Goal: Task Accomplishment & Management: Use online tool/utility

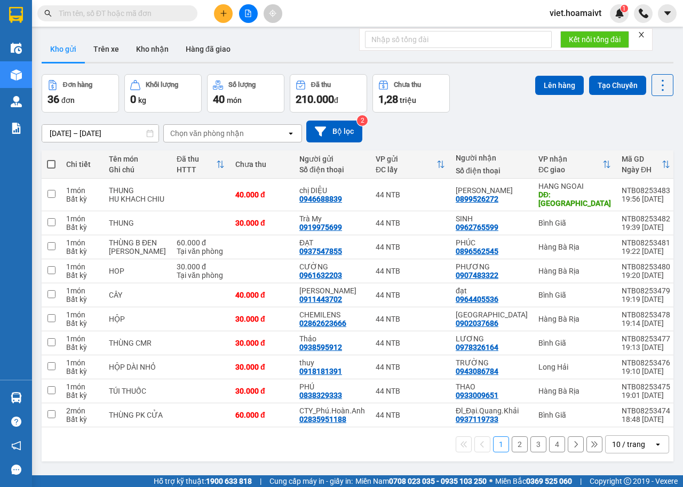
click at [626, 450] on div "10 / trang" at bounding box center [628, 444] width 33 height 11
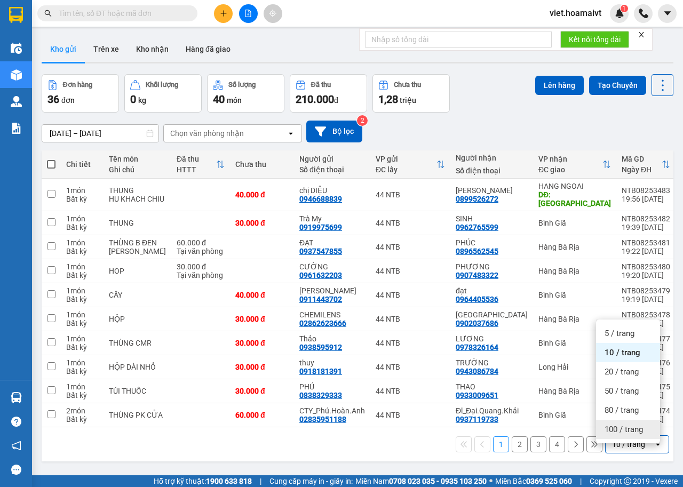
click at [624, 432] on span "100 / trang" at bounding box center [624, 429] width 38 height 11
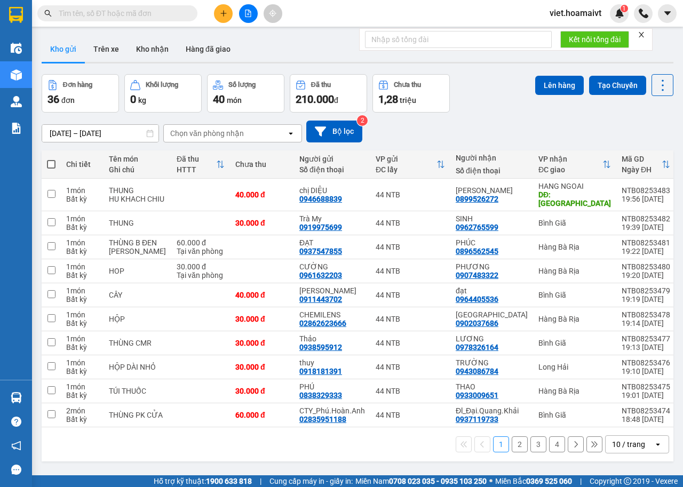
click at [630, 450] on div "10 / trang" at bounding box center [628, 444] width 33 height 11
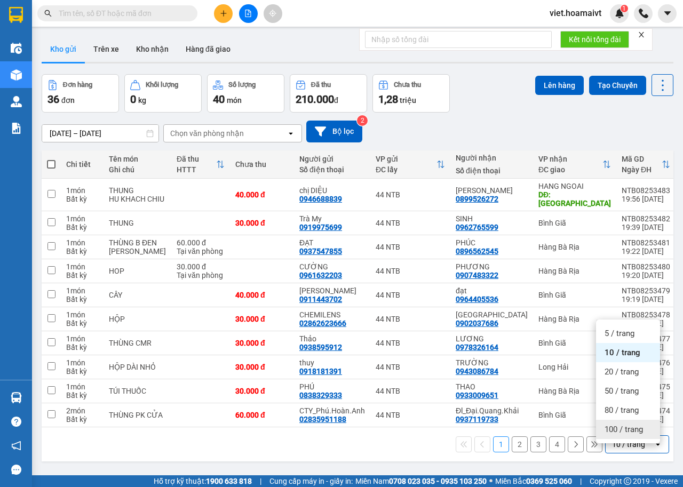
click at [633, 438] on div "100 / trang" at bounding box center [628, 429] width 64 height 19
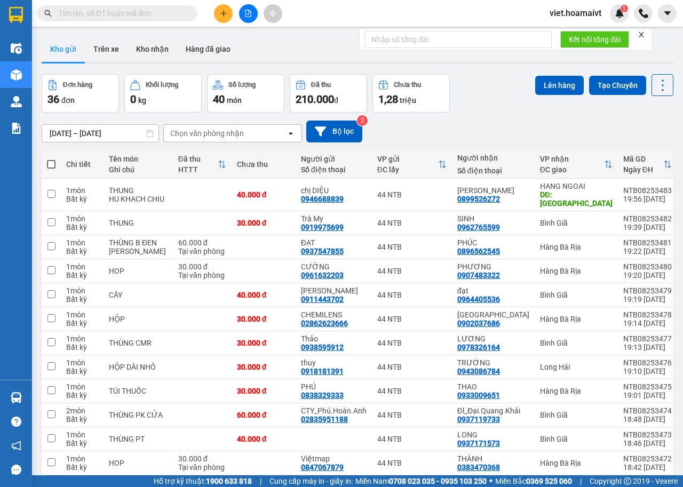
click at [233, 136] on div "Chọn văn phòng nhận" at bounding box center [207, 133] width 74 height 11
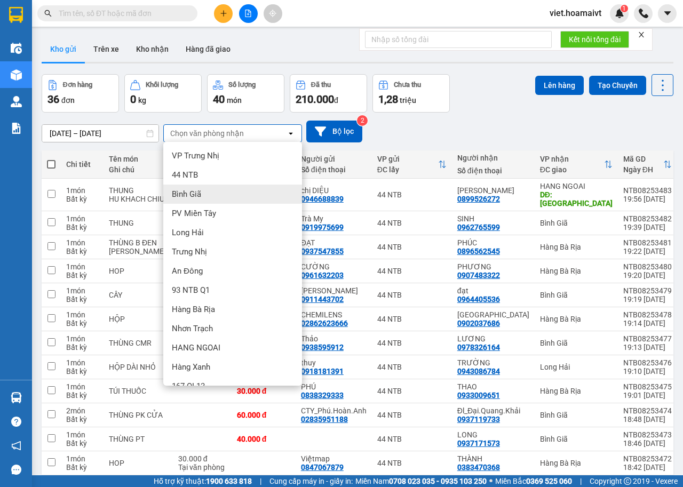
drag, startPoint x: 218, startPoint y: 193, endPoint x: 226, endPoint y: 191, distance: 8.3
click at [220, 193] on div "Bình Giã" at bounding box center [232, 194] width 139 height 19
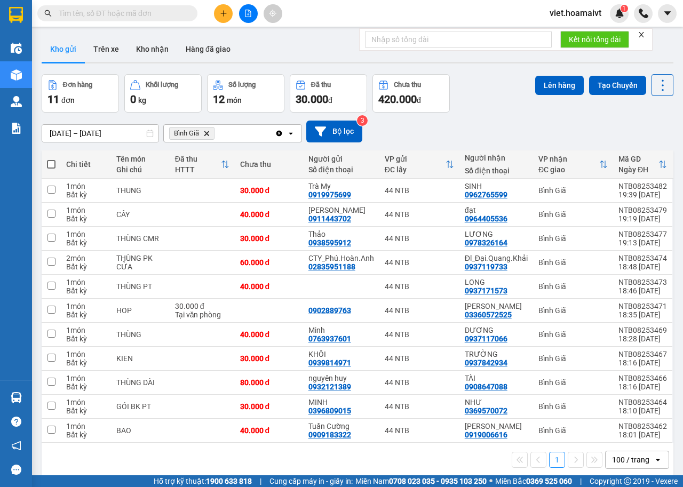
click at [50, 164] on span at bounding box center [51, 164] width 9 height 9
click at [51, 159] on input "checkbox" at bounding box center [51, 159] width 0 height 0
checkbox input "true"
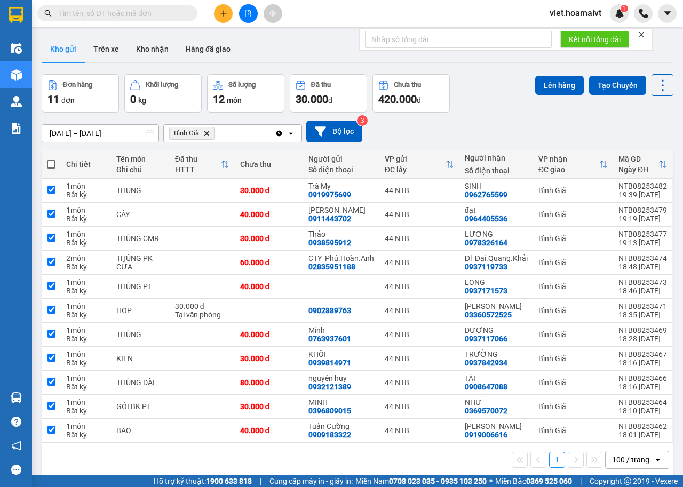
checkbox input "true"
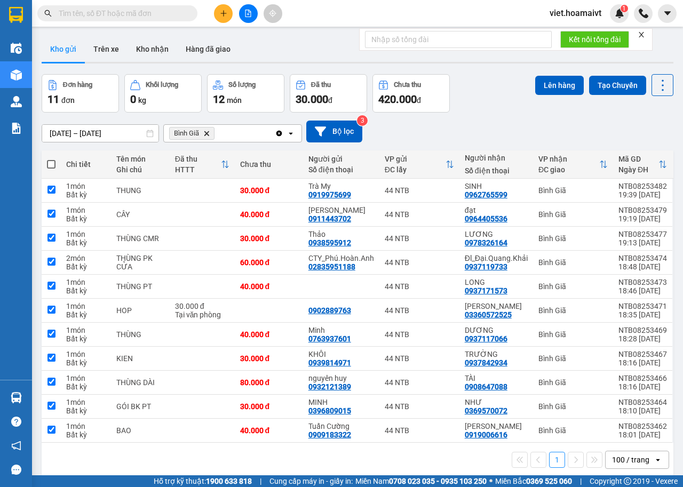
checkbox input "true"
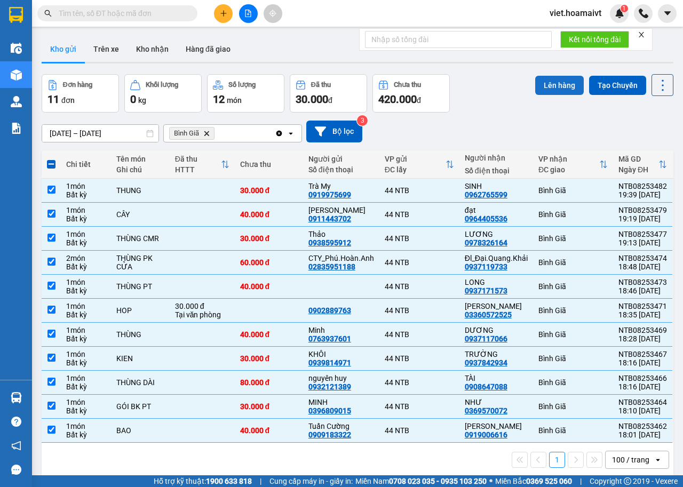
click at [546, 90] on button "Lên hàng" at bounding box center [559, 85] width 49 height 19
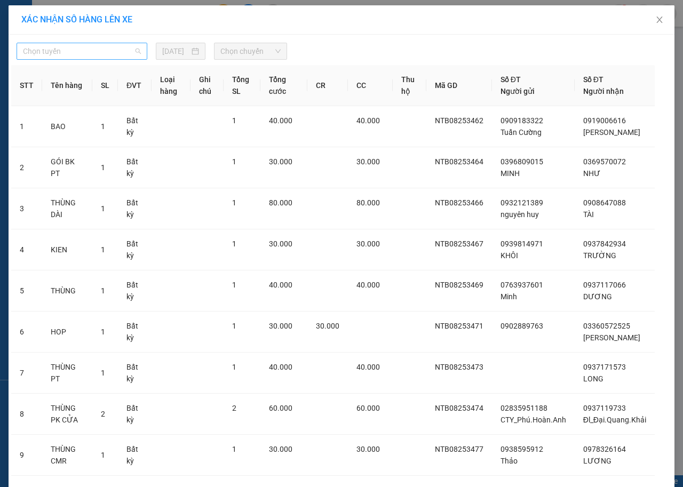
click at [108, 53] on span "Chọn tuyến" at bounding box center [82, 51] width 118 height 16
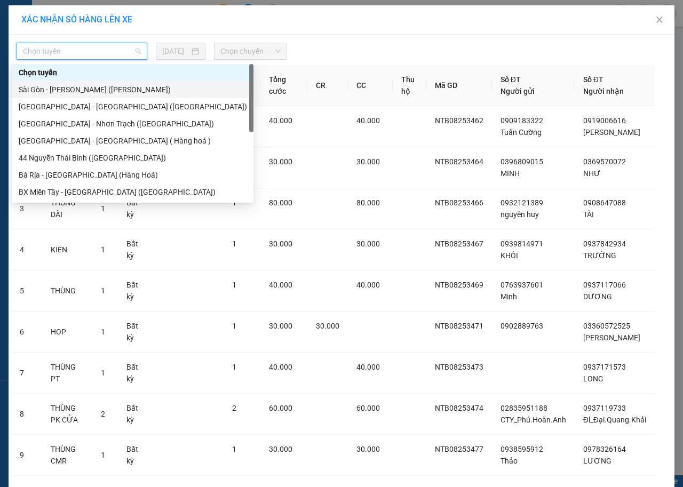
click at [106, 88] on div "Sài Gòn - Vũng Tàu (Hàng Hoá)" at bounding box center [133, 90] width 228 height 12
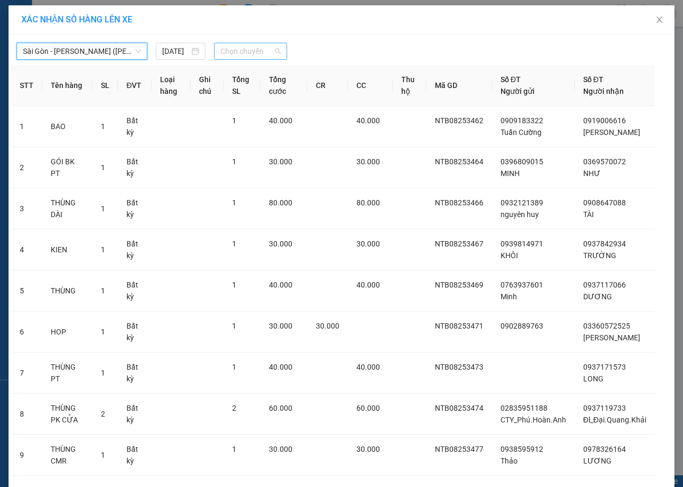
click at [256, 49] on span "Chọn chuyến" at bounding box center [250, 51] width 60 height 16
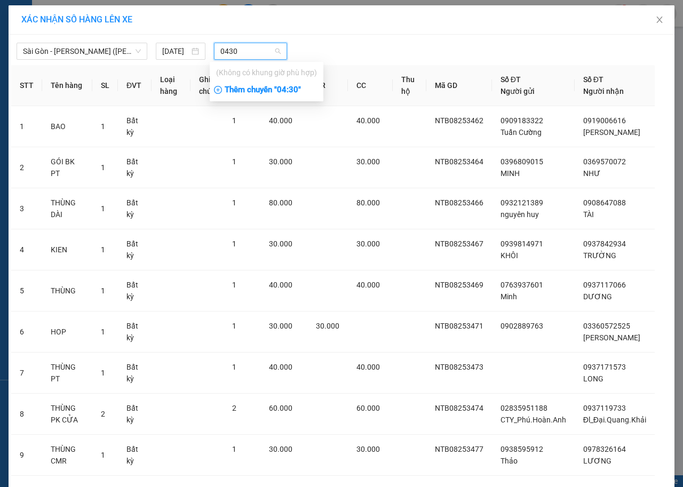
type input "0430"
click at [290, 93] on div "Thêm chuyến " 04:30 "" at bounding box center [267, 90] width 114 height 18
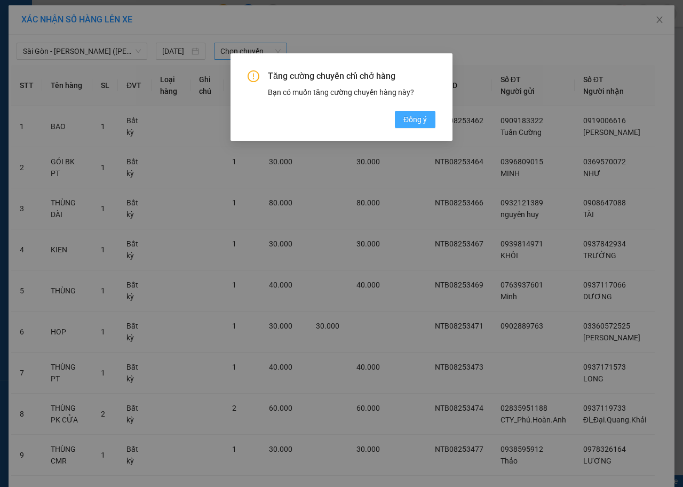
click at [409, 122] on span "Đồng ý" at bounding box center [414, 120] width 23 height 12
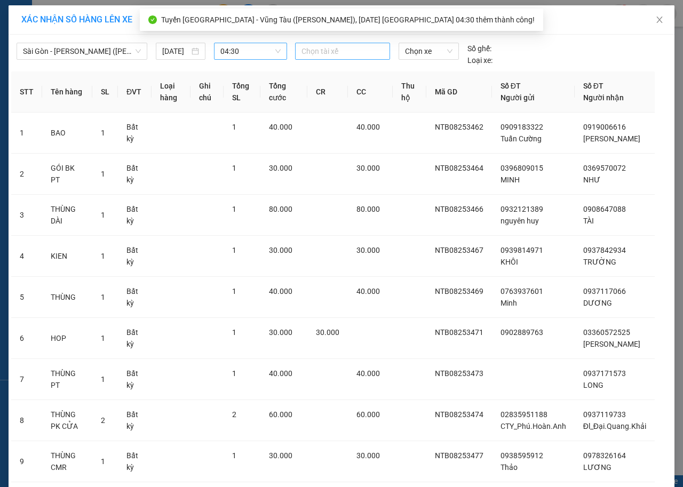
click at [314, 51] on div at bounding box center [343, 51] width 90 height 13
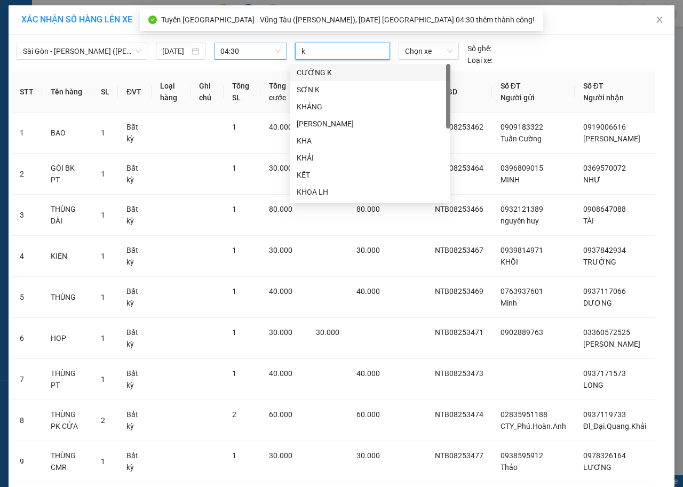
type input "ke"
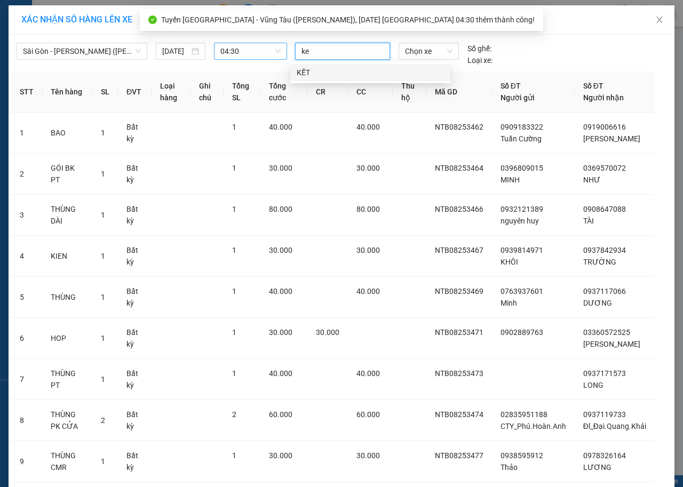
click at [330, 78] on div "KẾT" at bounding box center [370, 73] width 147 height 12
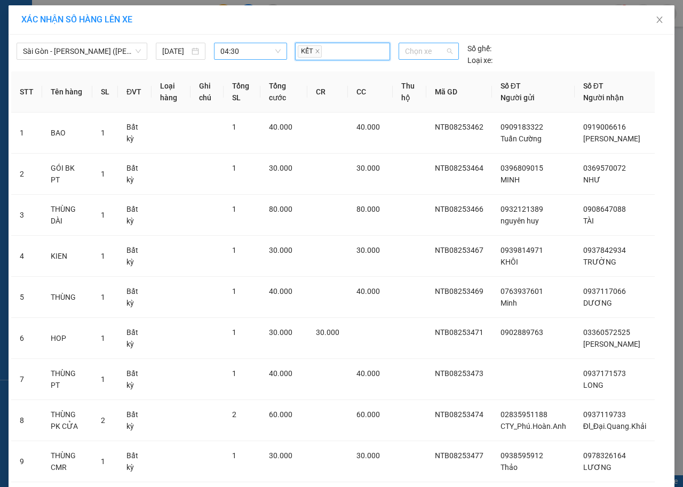
click at [423, 54] on span "Chọn xe" at bounding box center [428, 51] width 47 height 16
type input "3380"
click at [425, 70] on div "72H-033.80" at bounding box center [423, 73] width 47 height 12
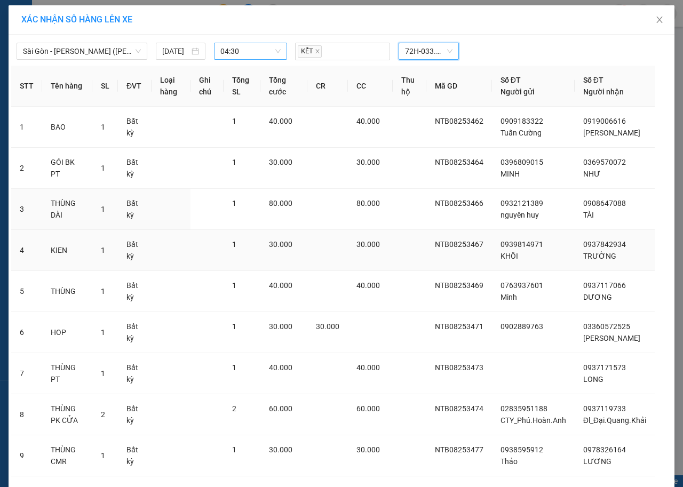
scroll to position [161, 0]
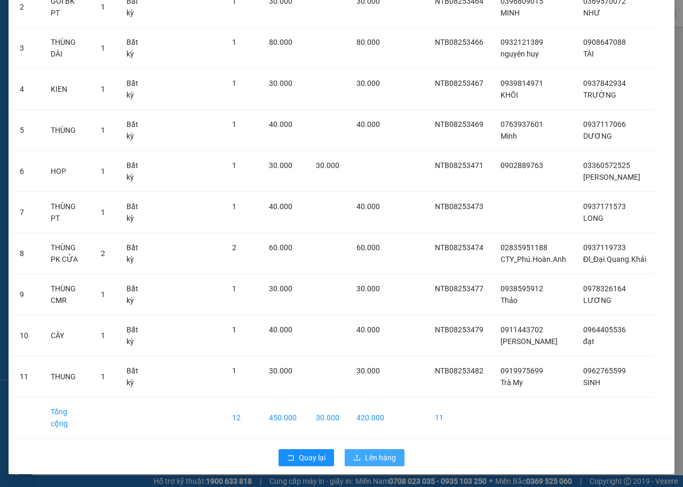
click at [360, 456] on button "Lên hàng" at bounding box center [375, 457] width 60 height 17
